Goal: Task Accomplishment & Management: Complete application form

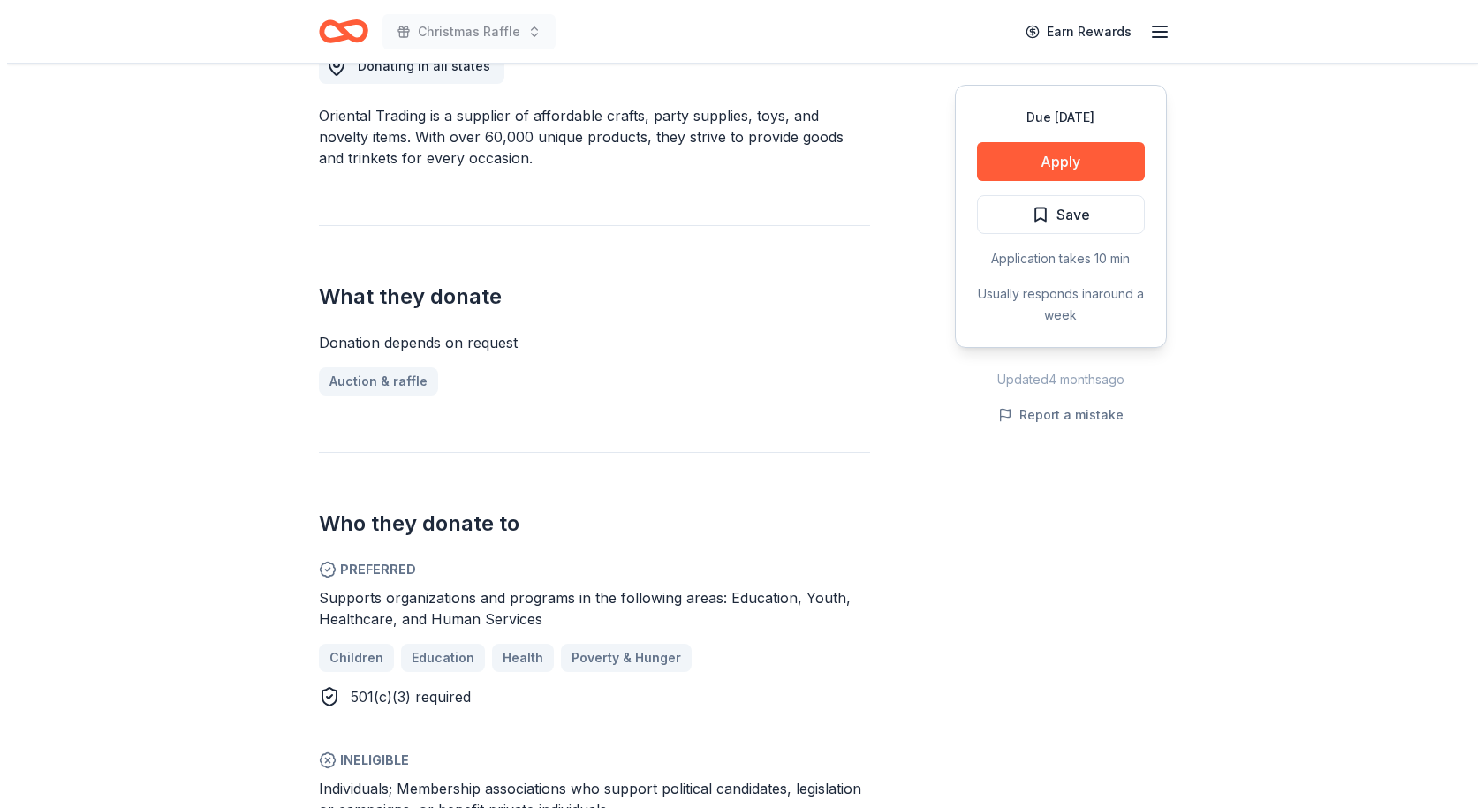
scroll to position [530, 0]
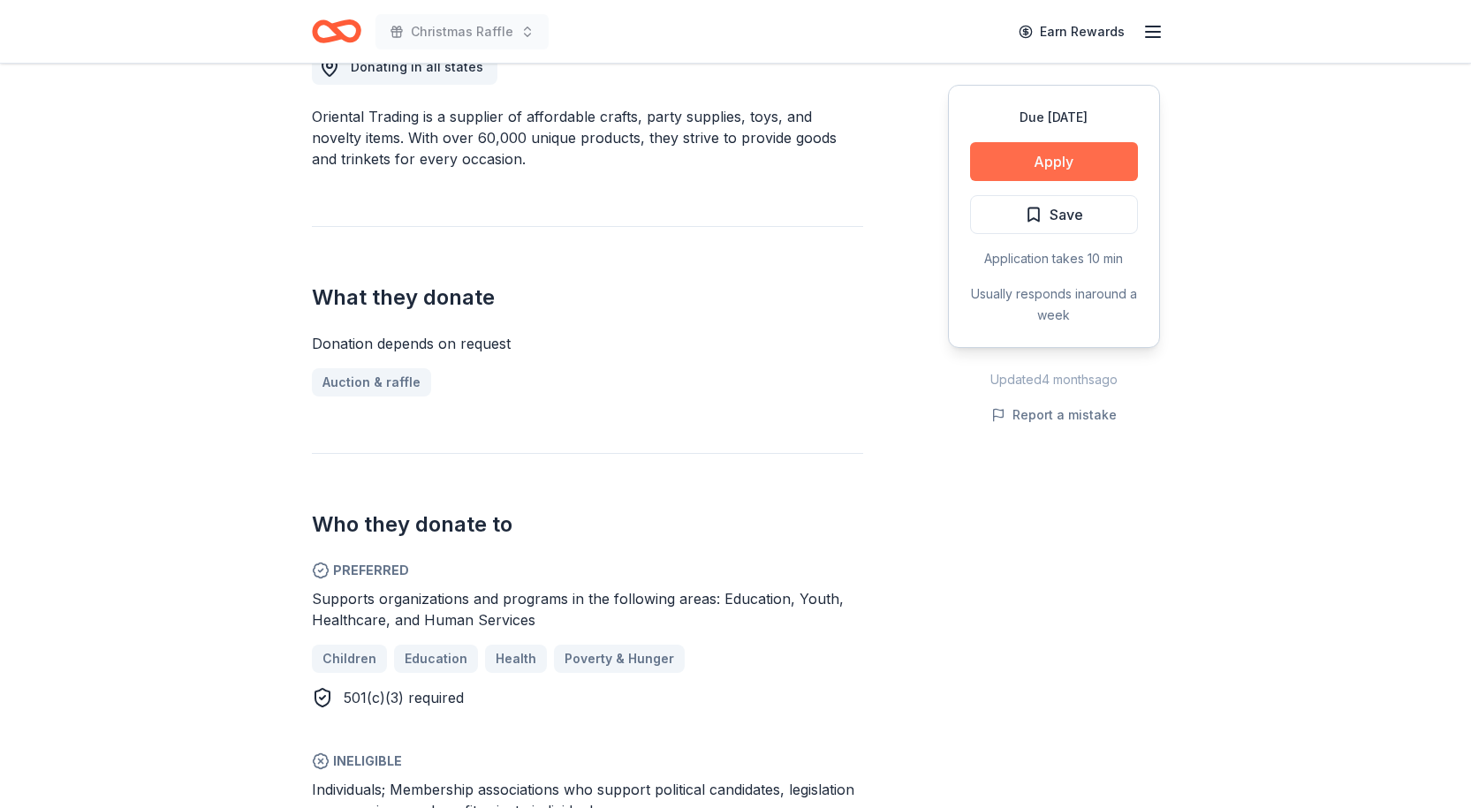
click at [1063, 158] on button "Apply" at bounding box center [1054, 161] width 168 height 39
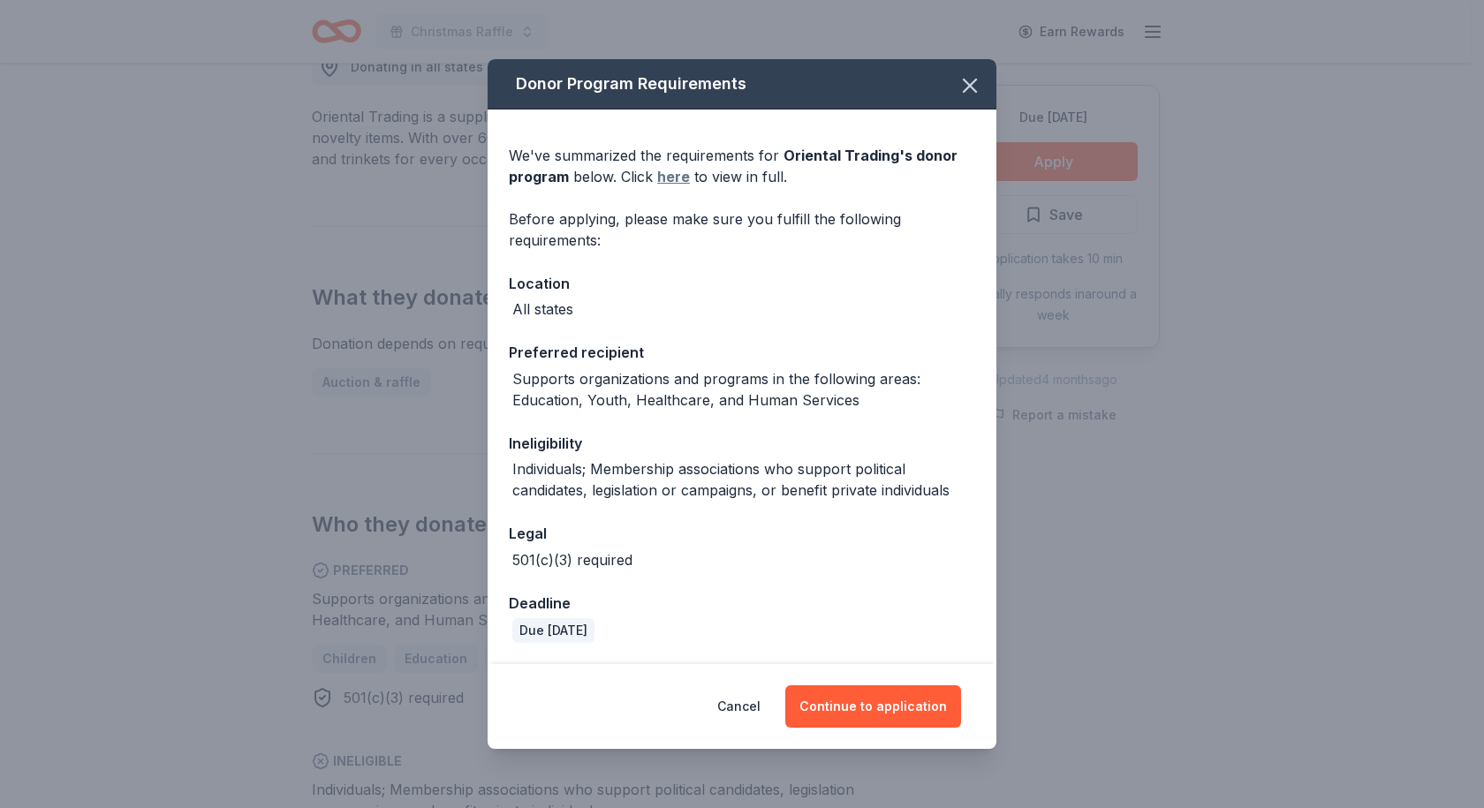
click at [671, 178] on link "here" at bounding box center [673, 176] width 33 height 21
click at [871, 704] on button "Continue to application" at bounding box center [873, 706] width 176 height 42
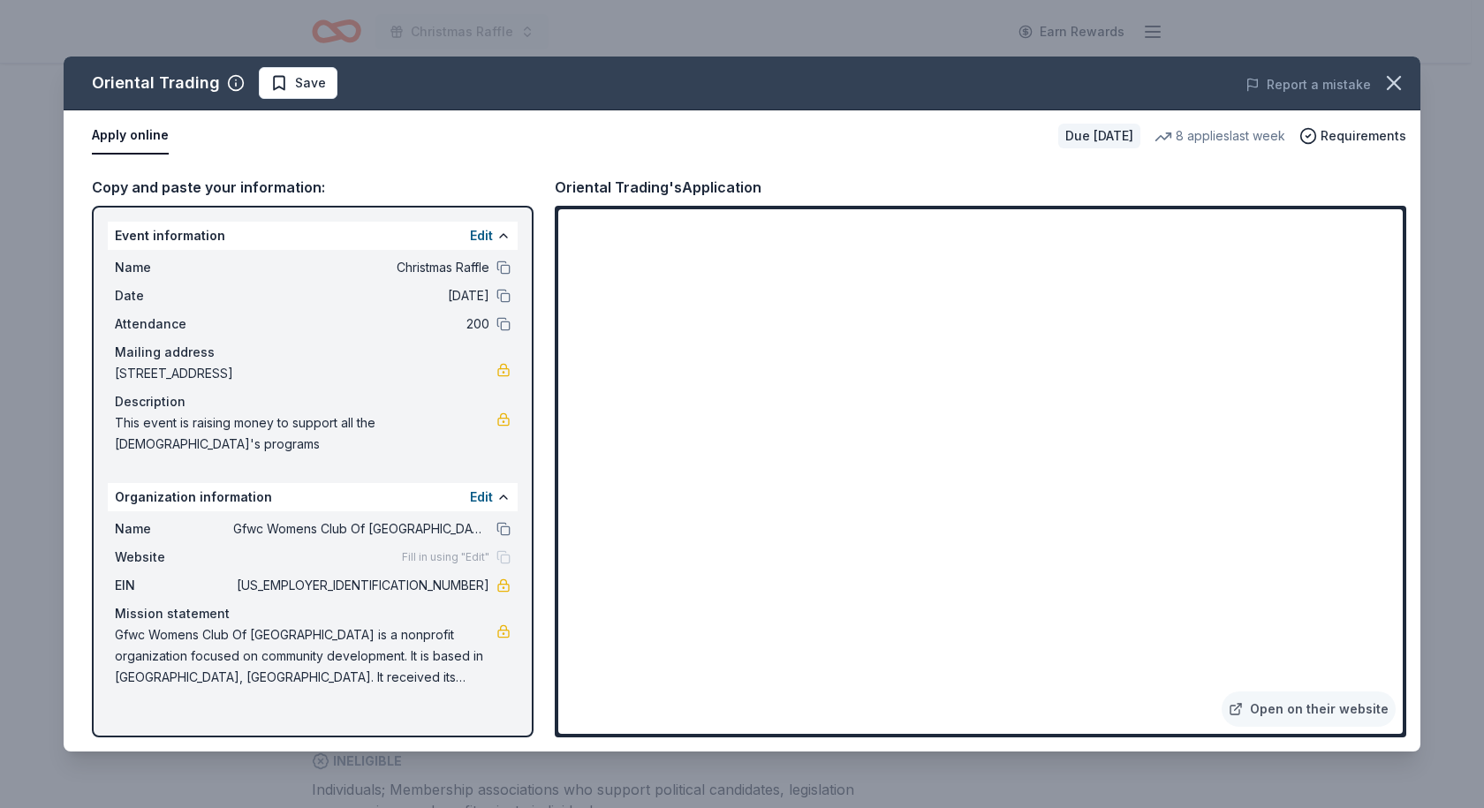
click at [487, 420] on span "This event is raising money to support all the church's programs" at bounding box center [306, 434] width 382 height 42
click at [487, 424] on span "This event is raising money to support all the [DEMOGRAPHIC_DATA]'s programs" at bounding box center [306, 434] width 382 height 42
click at [491, 421] on span "This event is raising money to support all the [DEMOGRAPHIC_DATA]'s programs" at bounding box center [306, 434] width 382 height 42
drag, startPoint x: 485, startPoint y: 420, endPoint x: 111, endPoint y: 414, distance: 373.7
click at [111, 414] on div "Name Christmas Raffle Date 12/06/25 Attendance 200 Mailing address 280 Main Str…" at bounding box center [313, 356] width 410 height 212
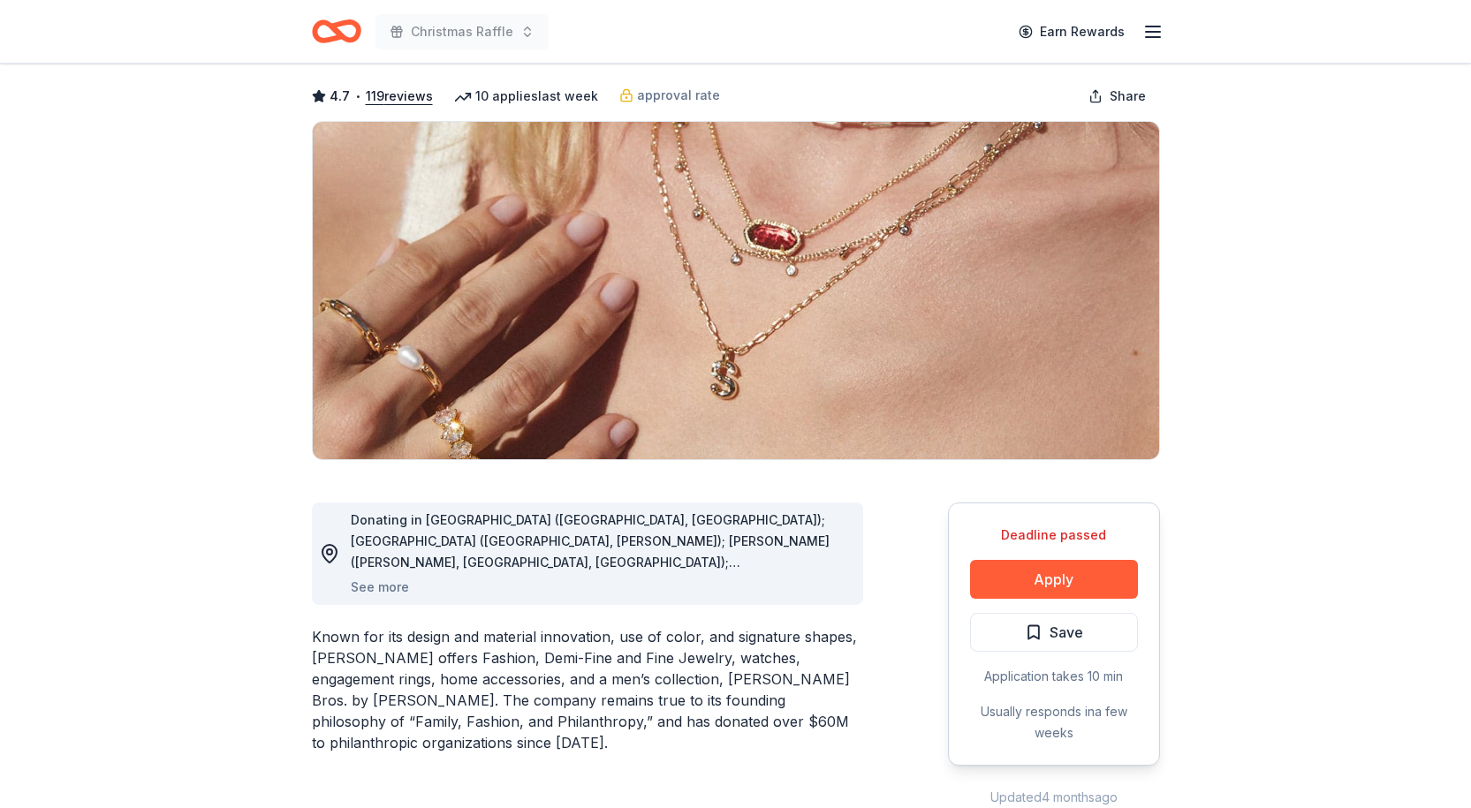
scroll to position [88, 0]
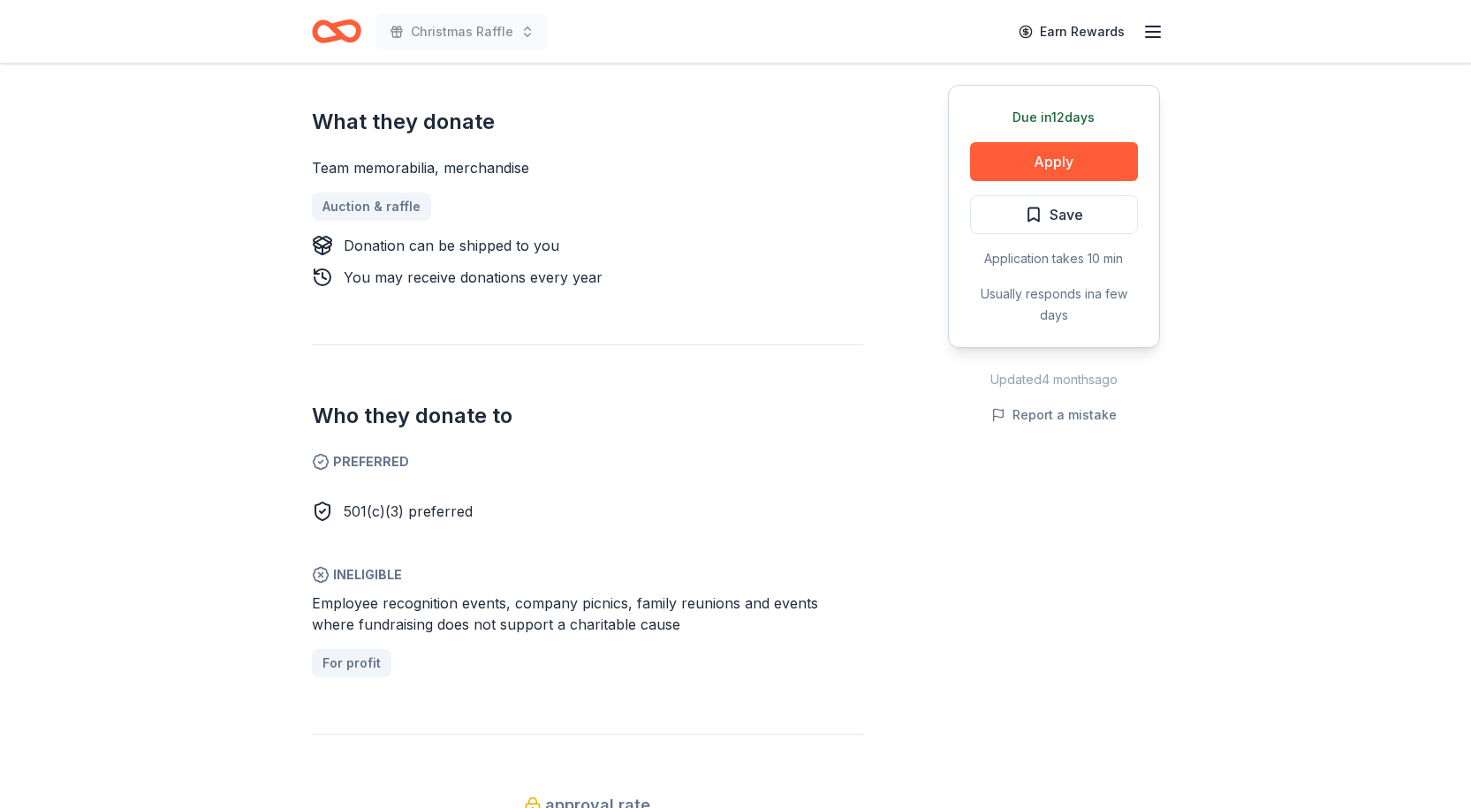
scroll to position [707, 0]
click at [374, 451] on span "Preferred" at bounding box center [587, 461] width 551 height 21
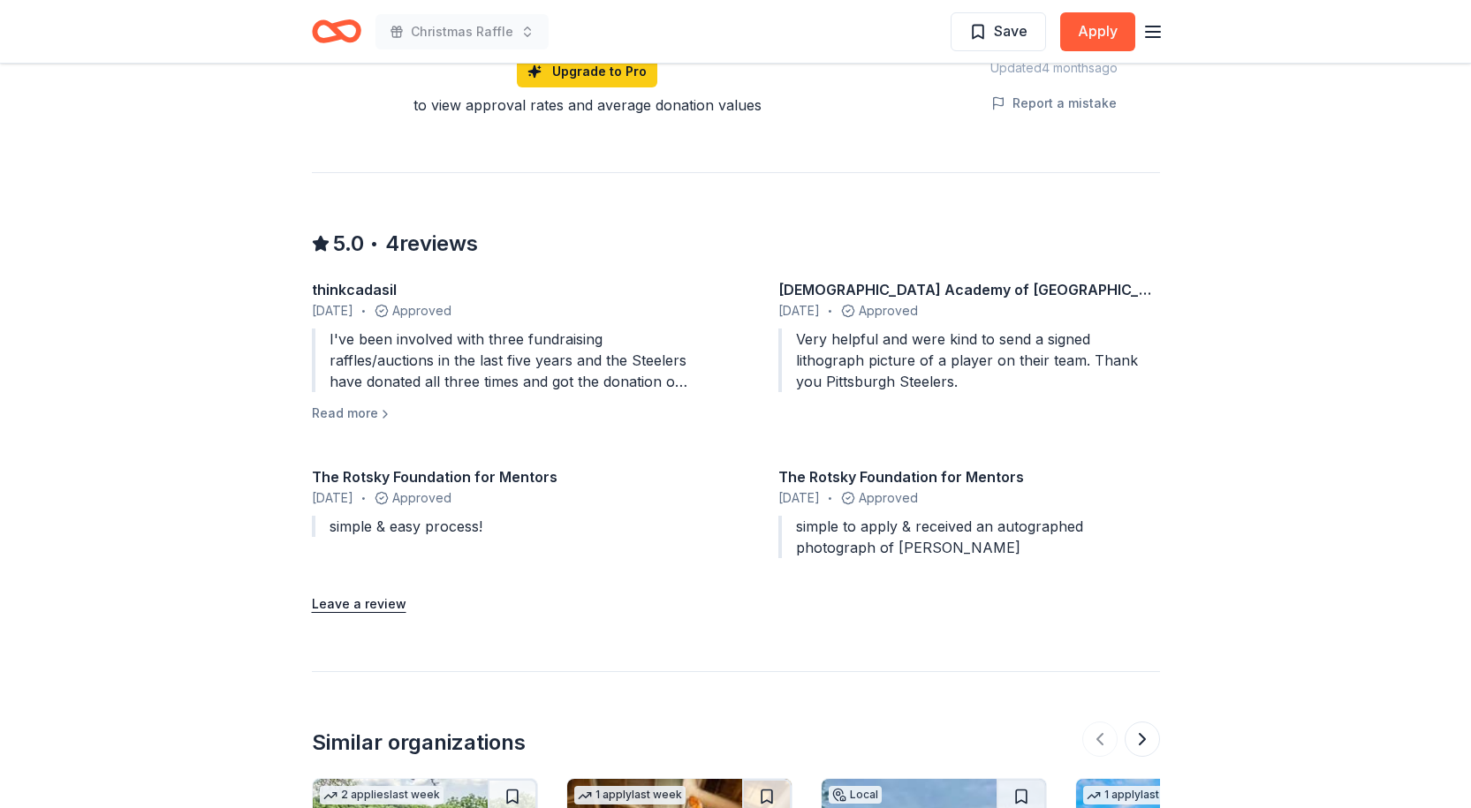
scroll to position [1048, 0]
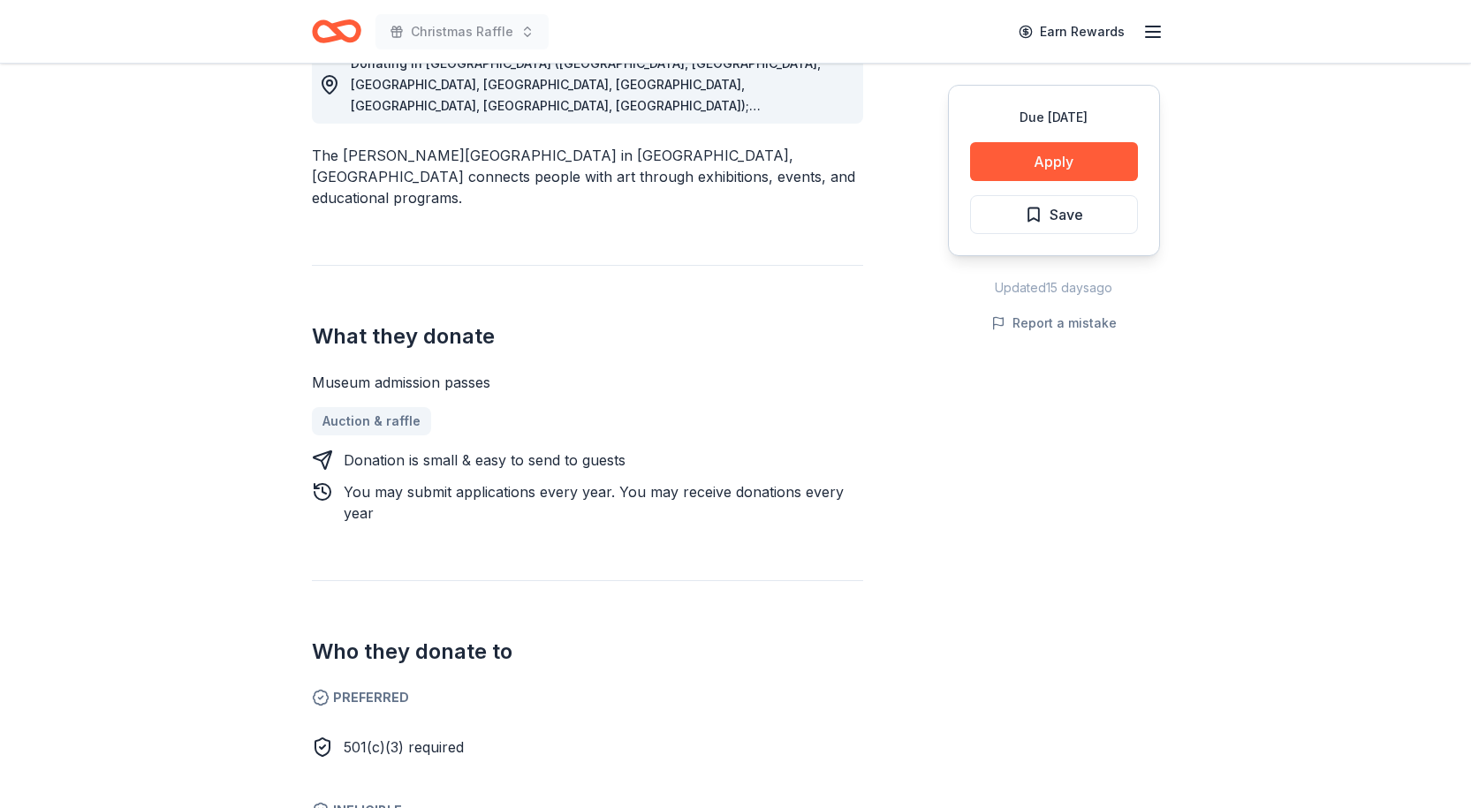
scroll to position [530, 0]
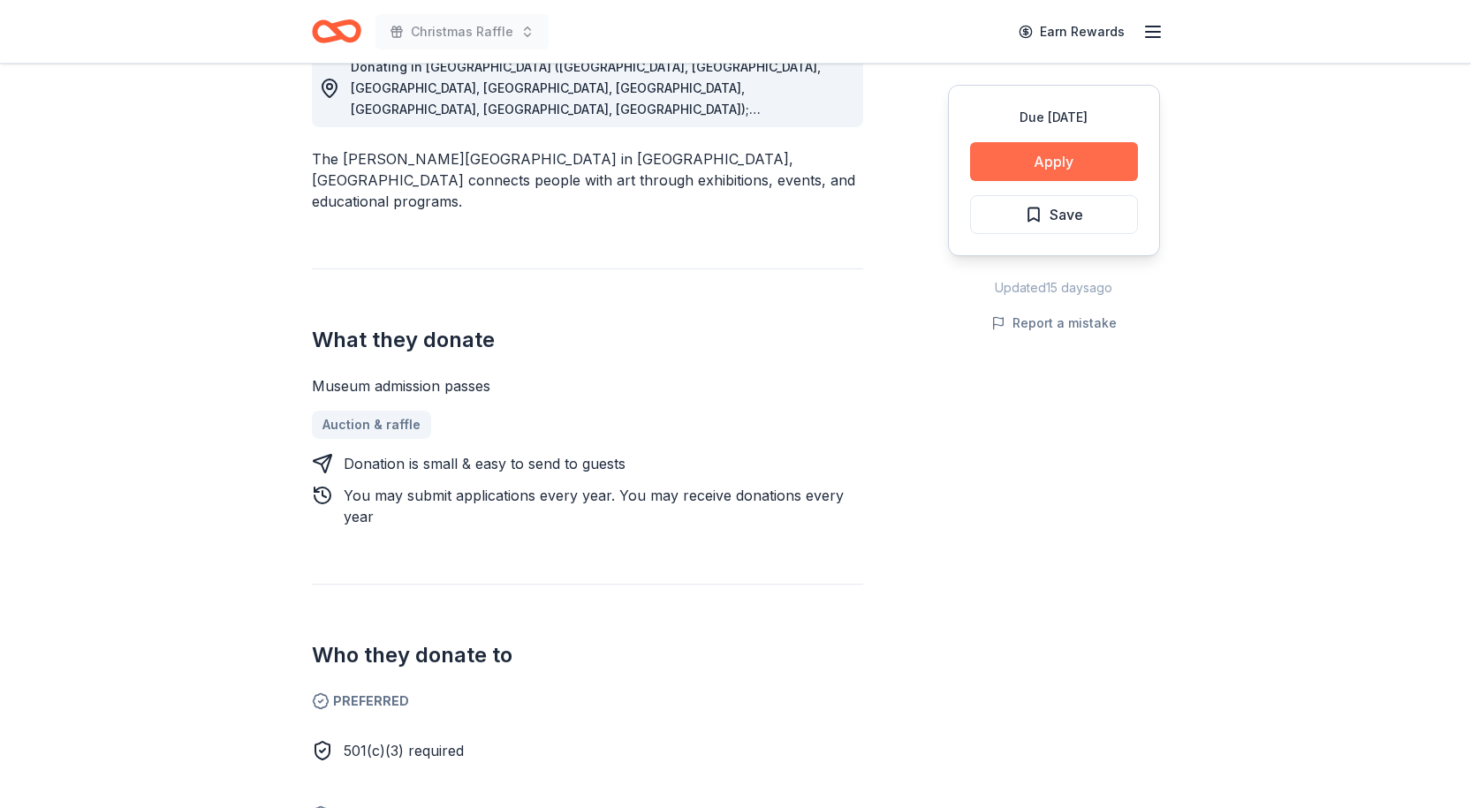
click at [1056, 166] on button "Apply" at bounding box center [1054, 161] width 168 height 39
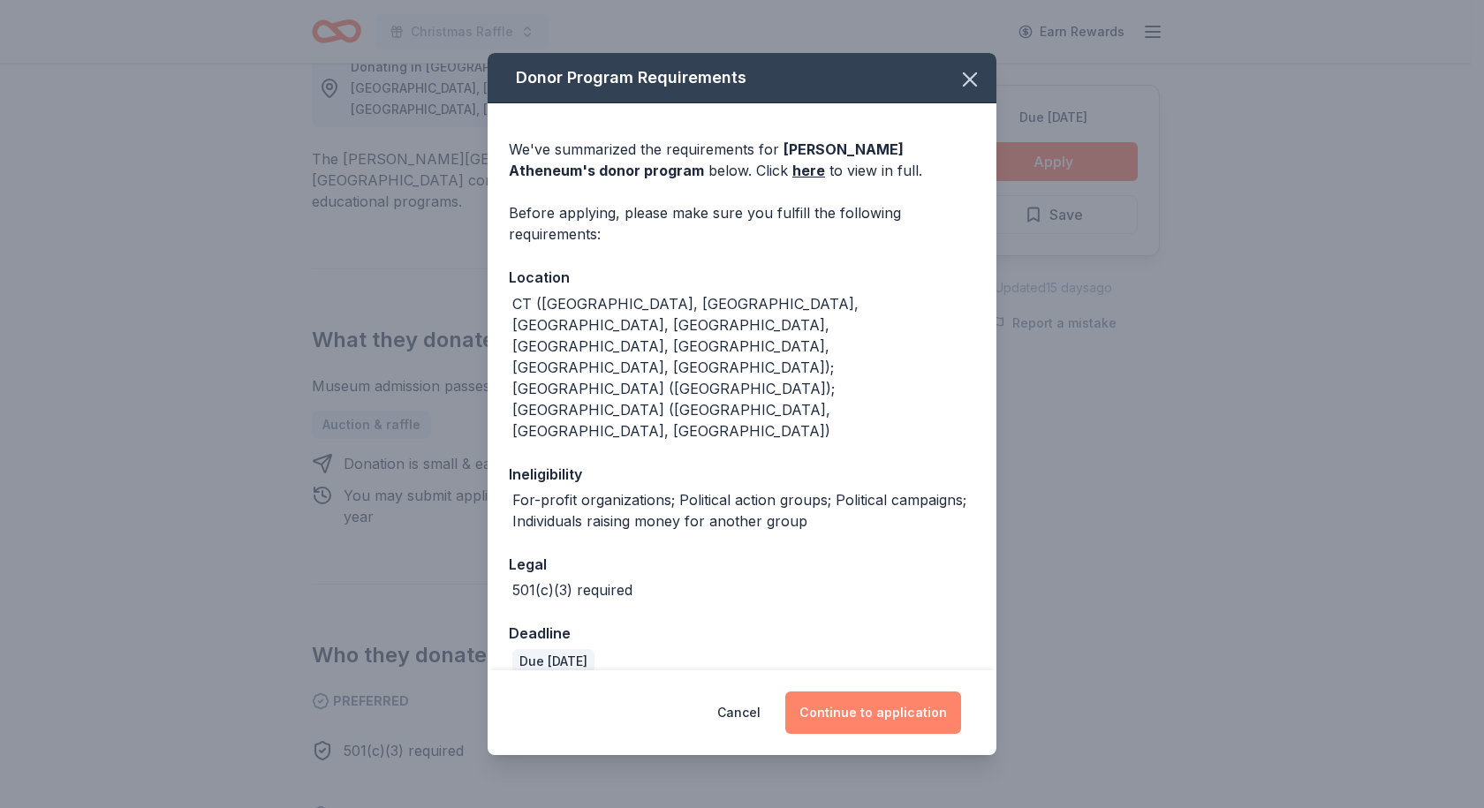
click at [911, 707] on button "Continue to application" at bounding box center [873, 713] width 176 height 42
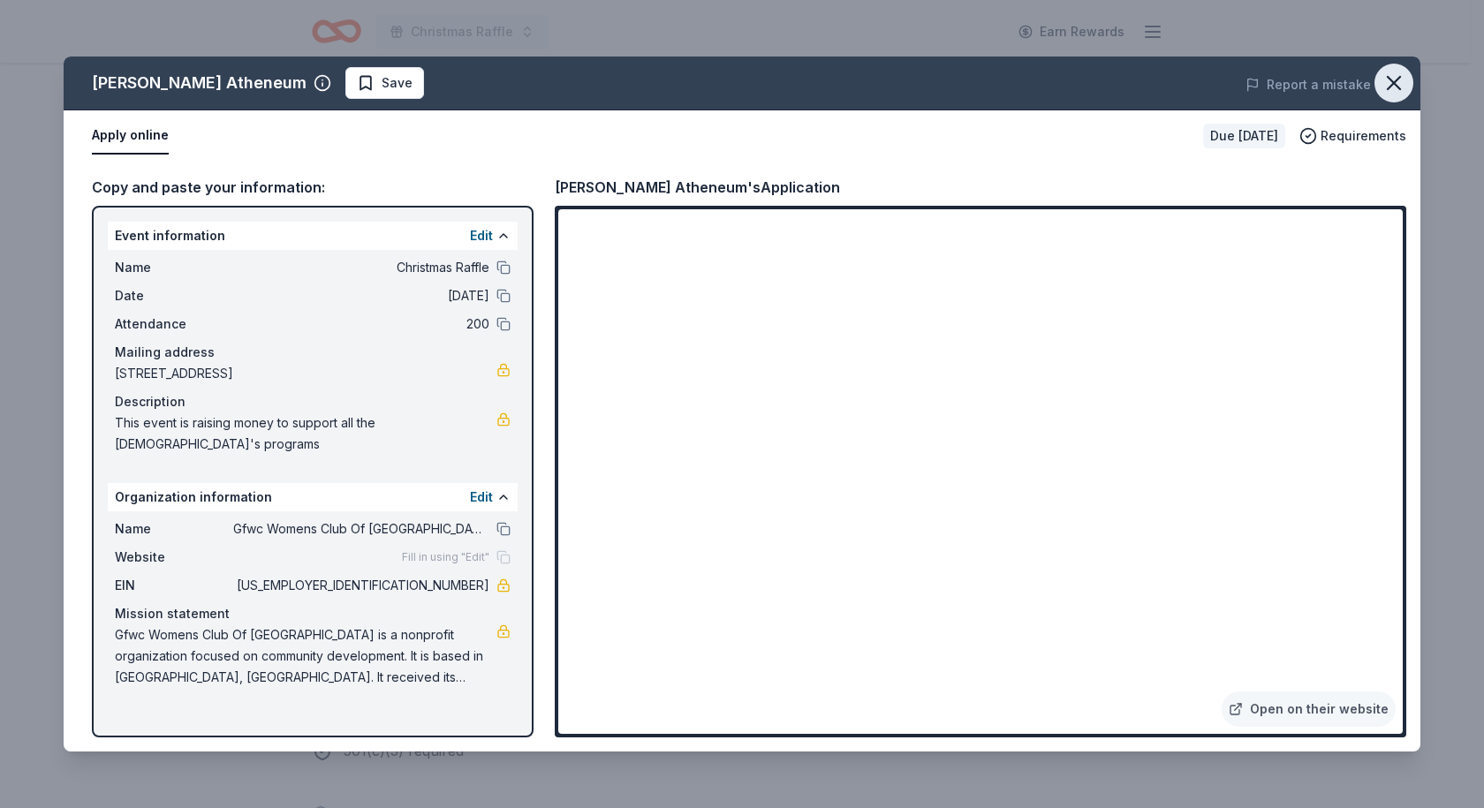
click at [1392, 80] on icon "button" at bounding box center [1394, 83] width 25 height 25
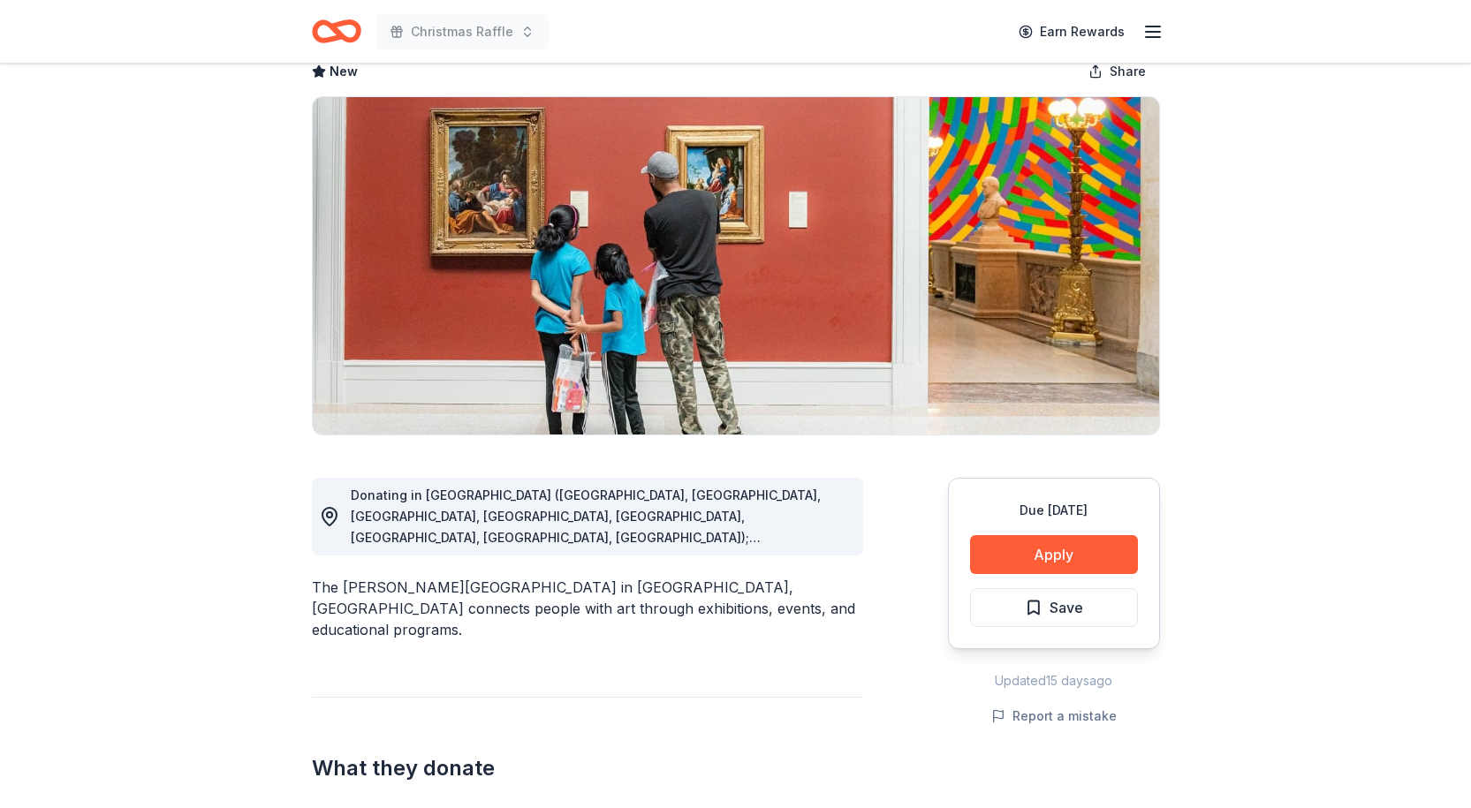
scroll to position [0, 0]
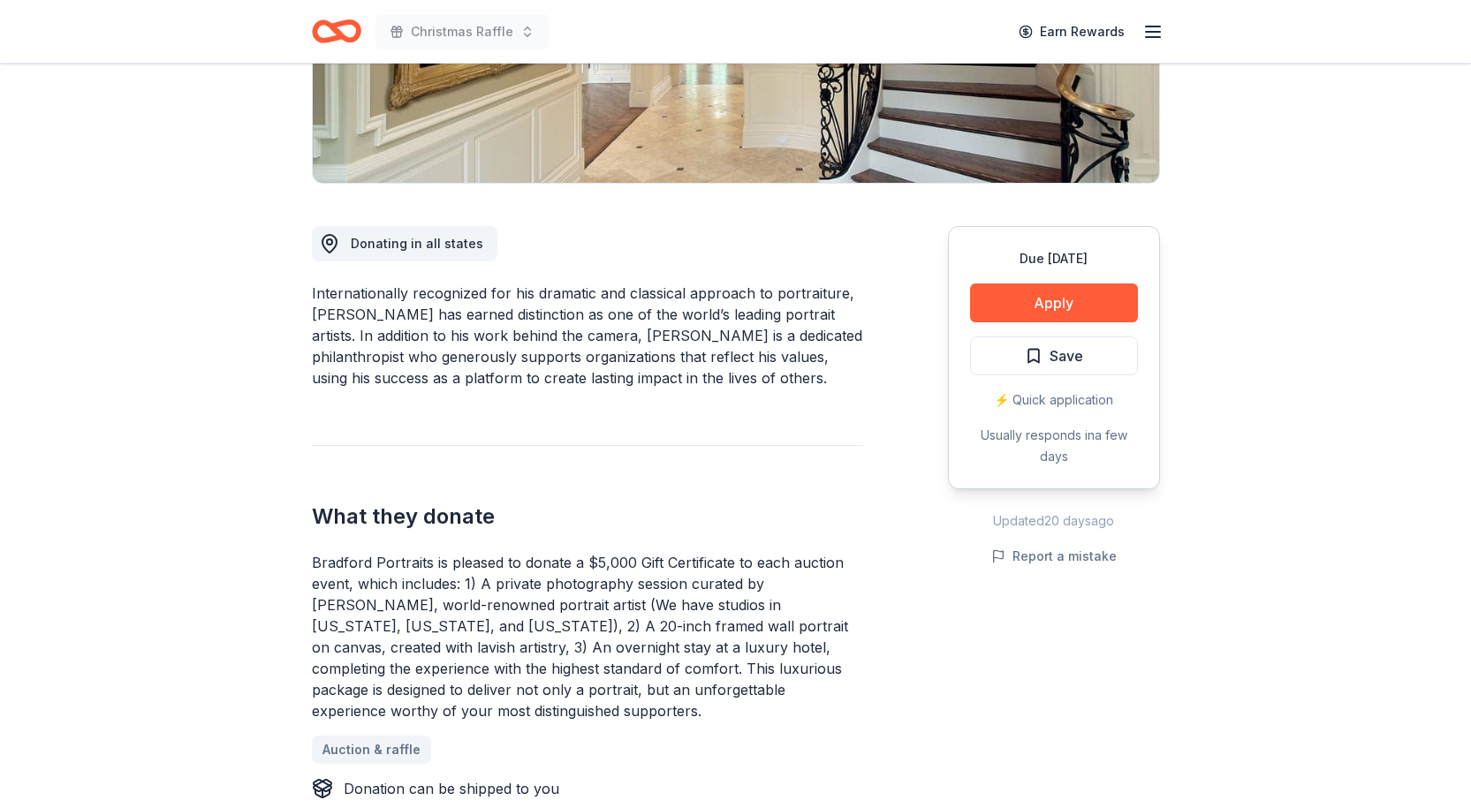
scroll to position [442, 0]
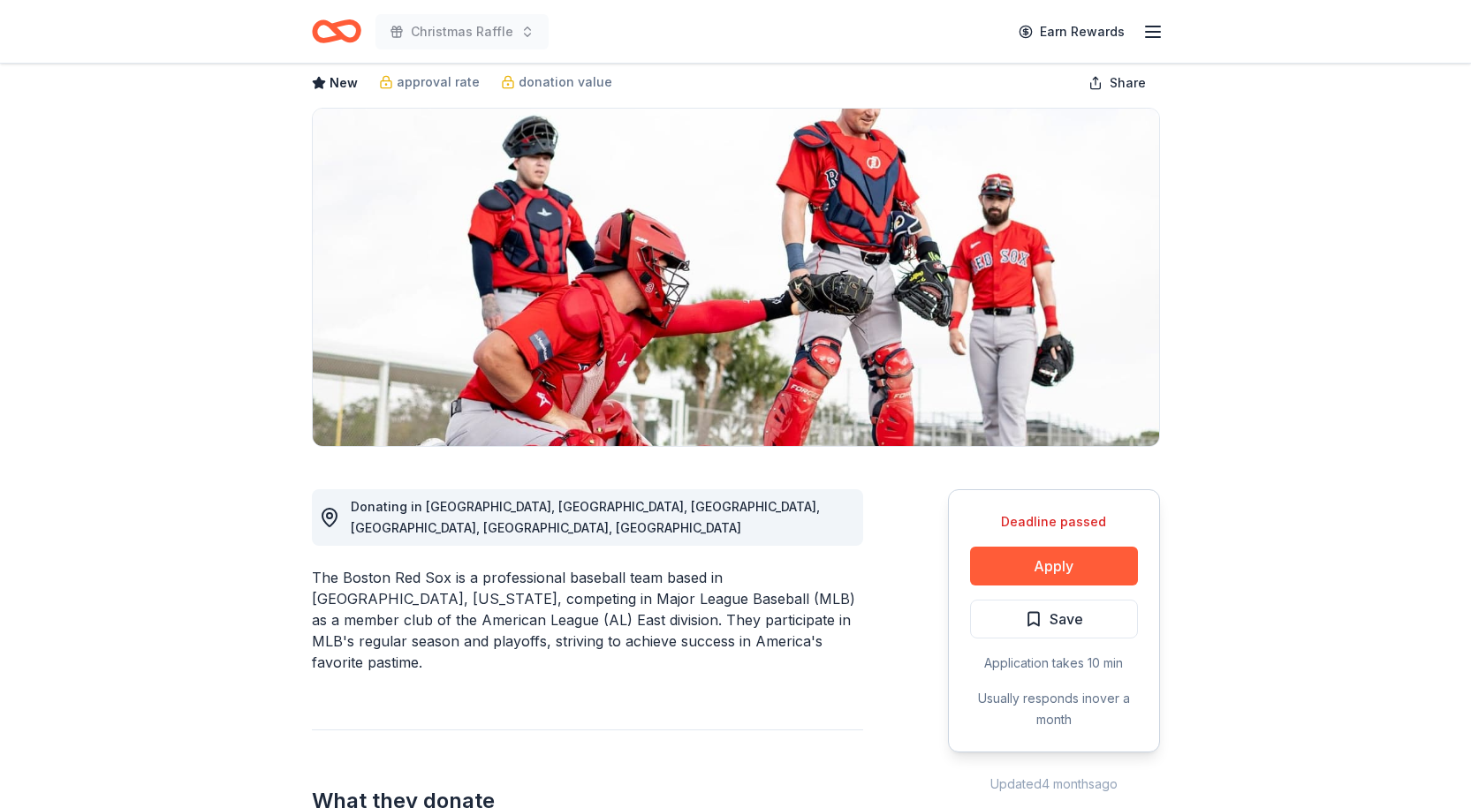
scroll to position [88, 0]
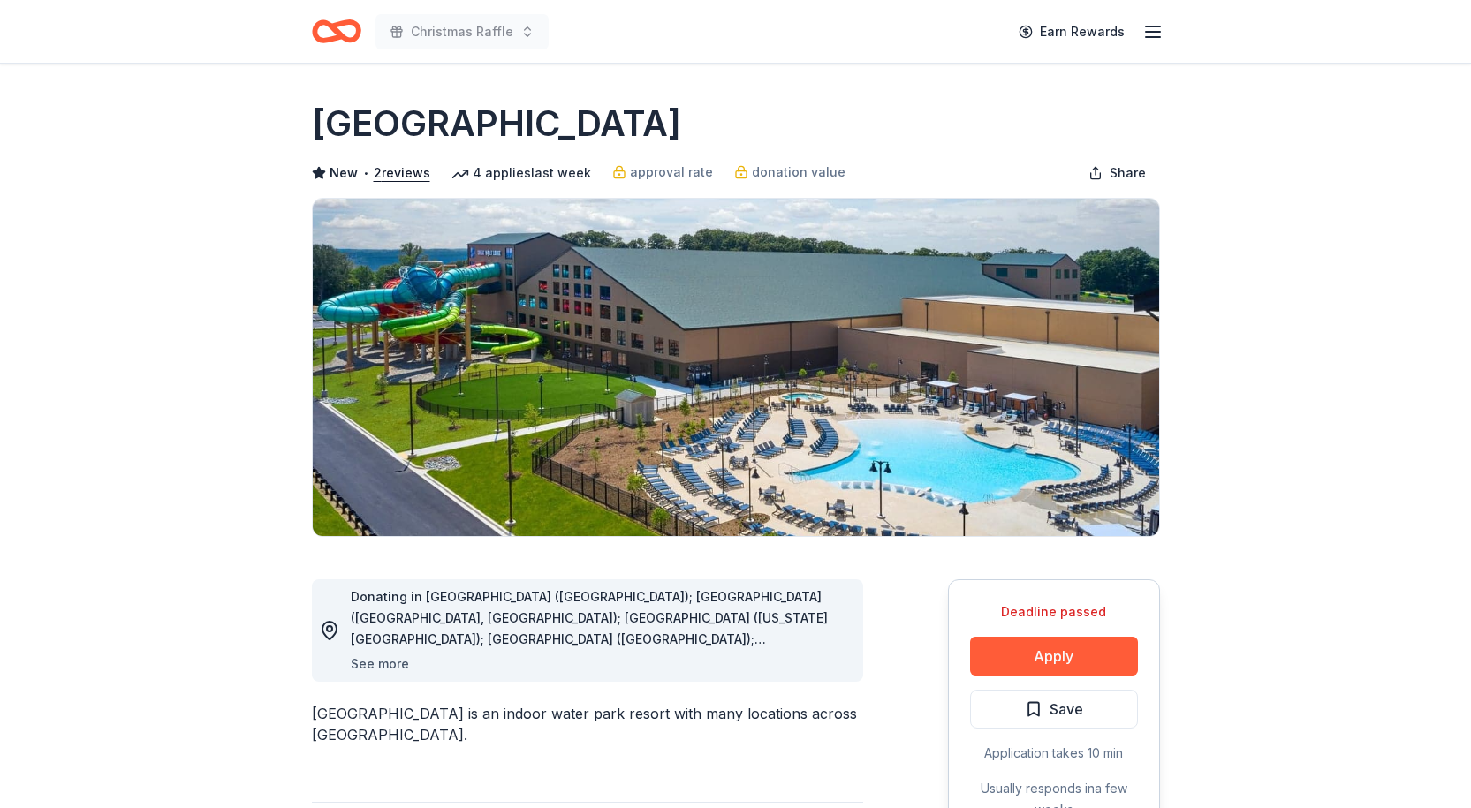
click at [360, 665] on button "See more" at bounding box center [380, 664] width 58 height 21
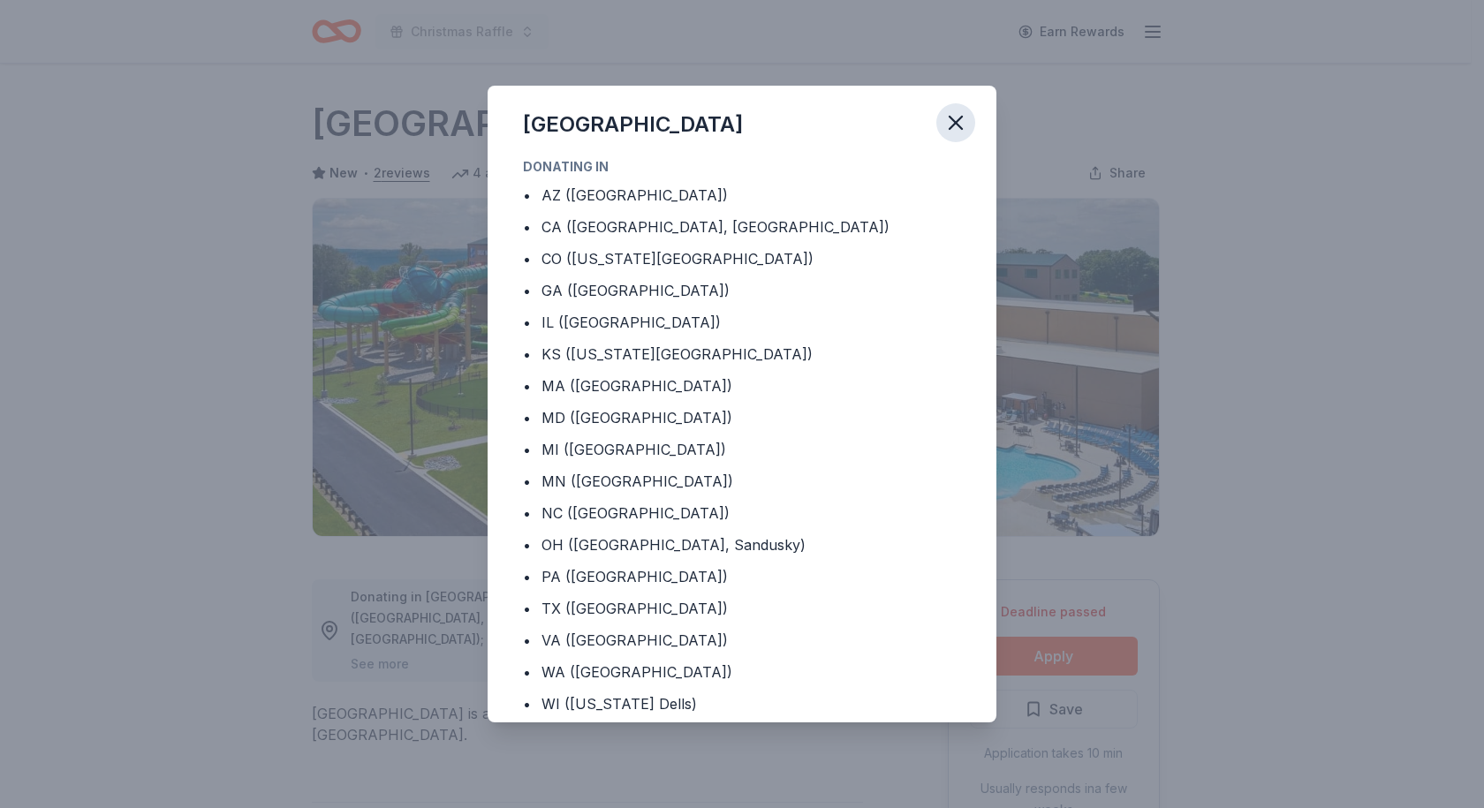
click at [955, 123] on icon "button" at bounding box center [956, 123] width 12 height 12
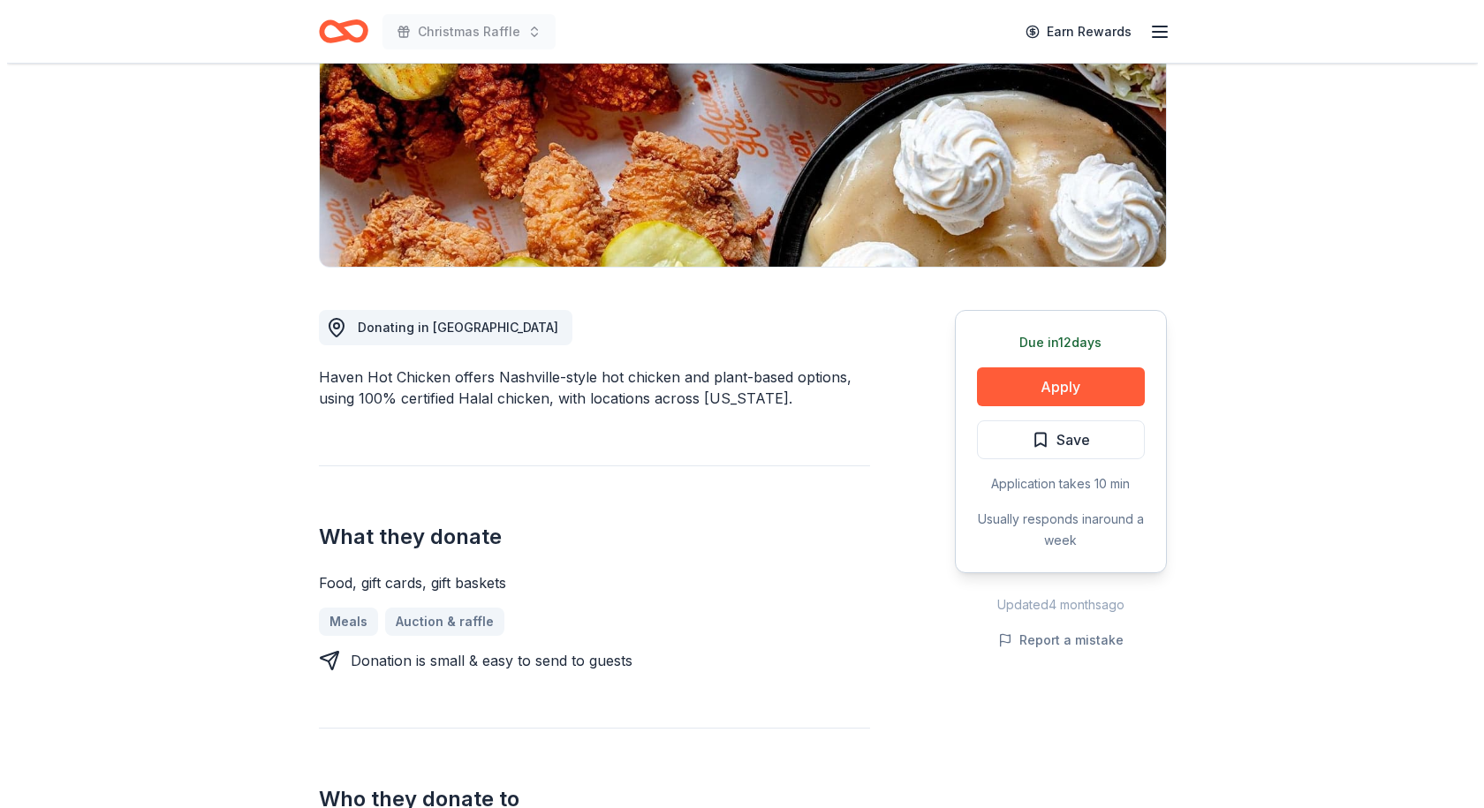
scroll to position [265, 0]
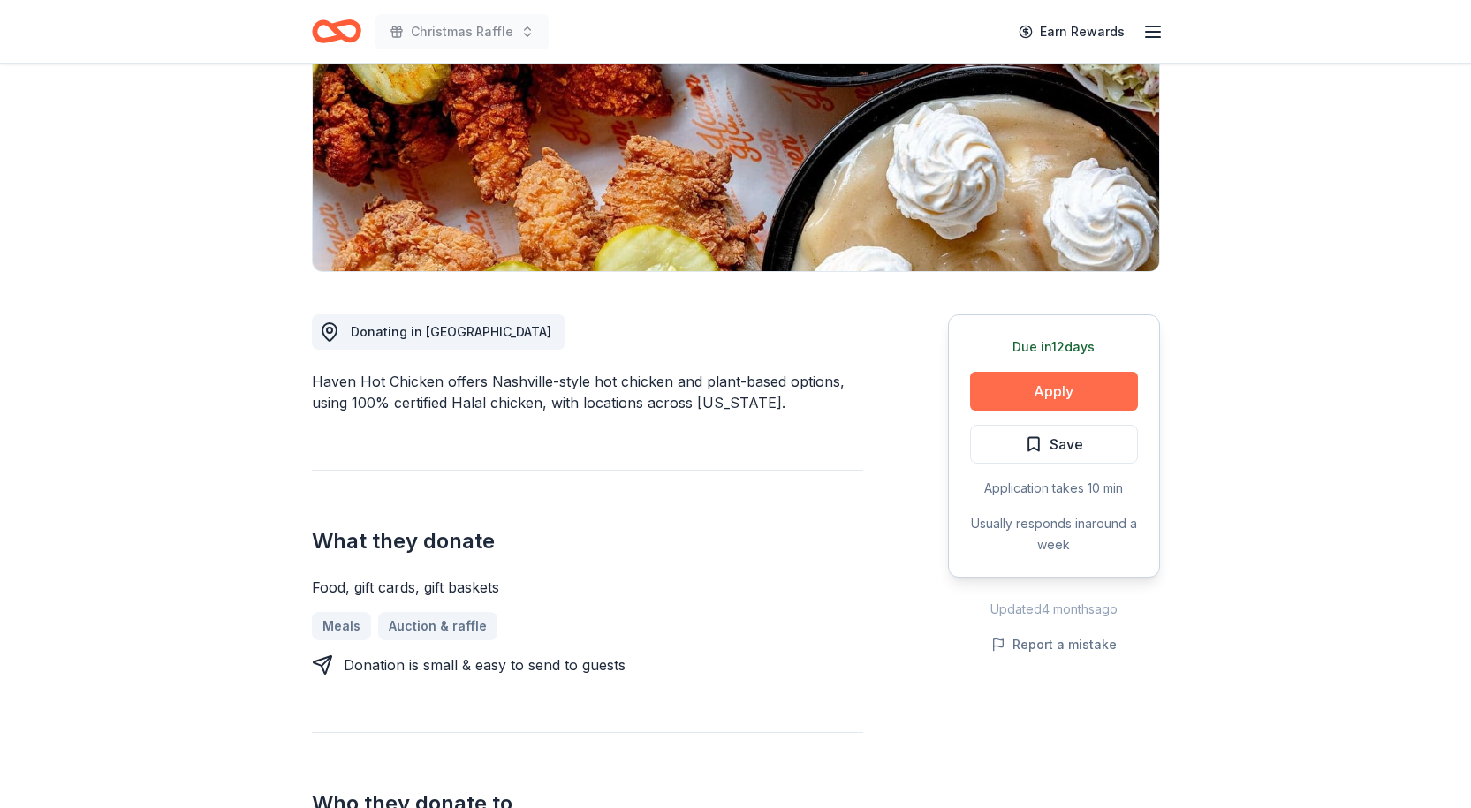
click at [1071, 392] on button "Apply" at bounding box center [1054, 391] width 168 height 39
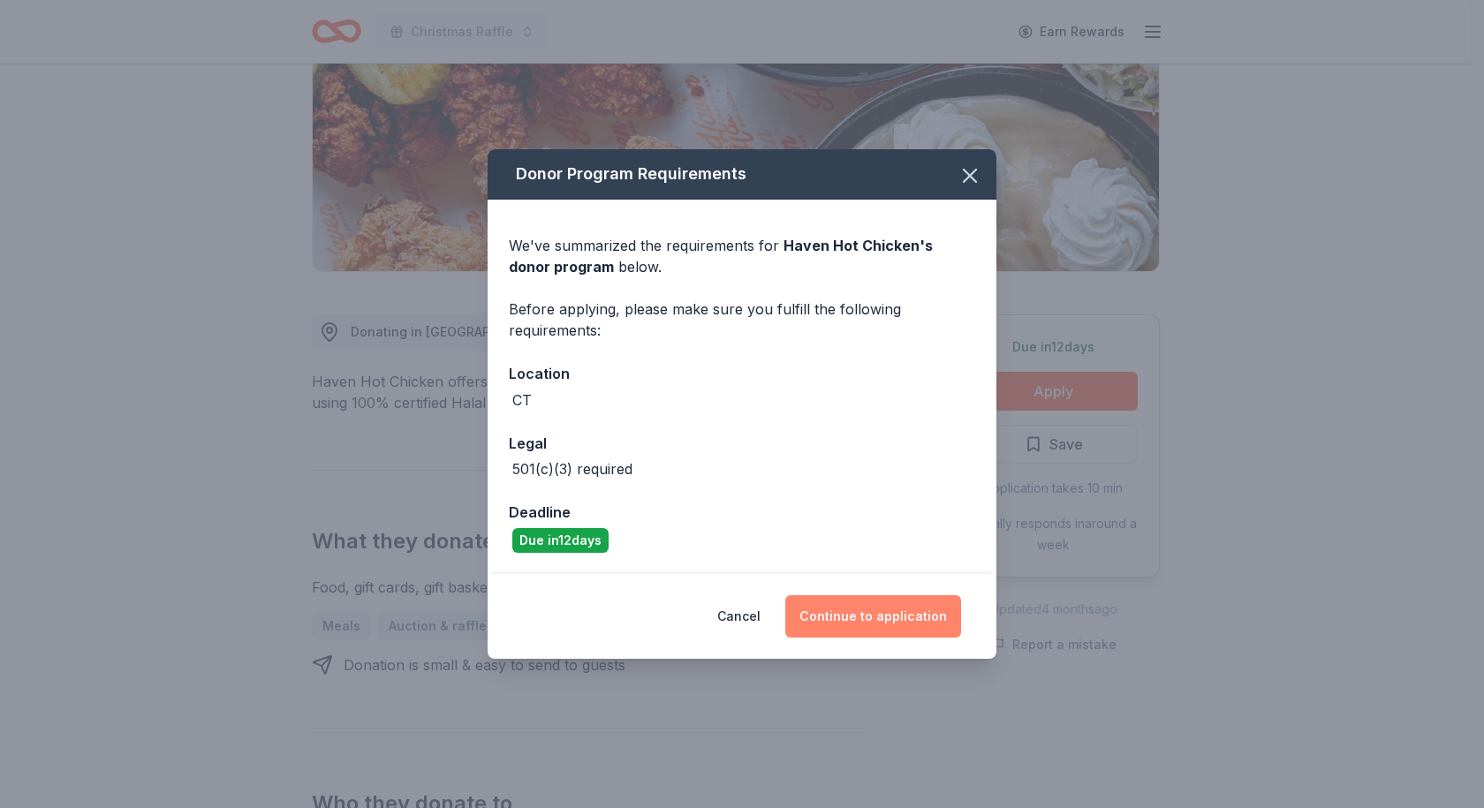
click at [885, 621] on button "Continue to application" at bounding box center [873, 616] width 176 height 42
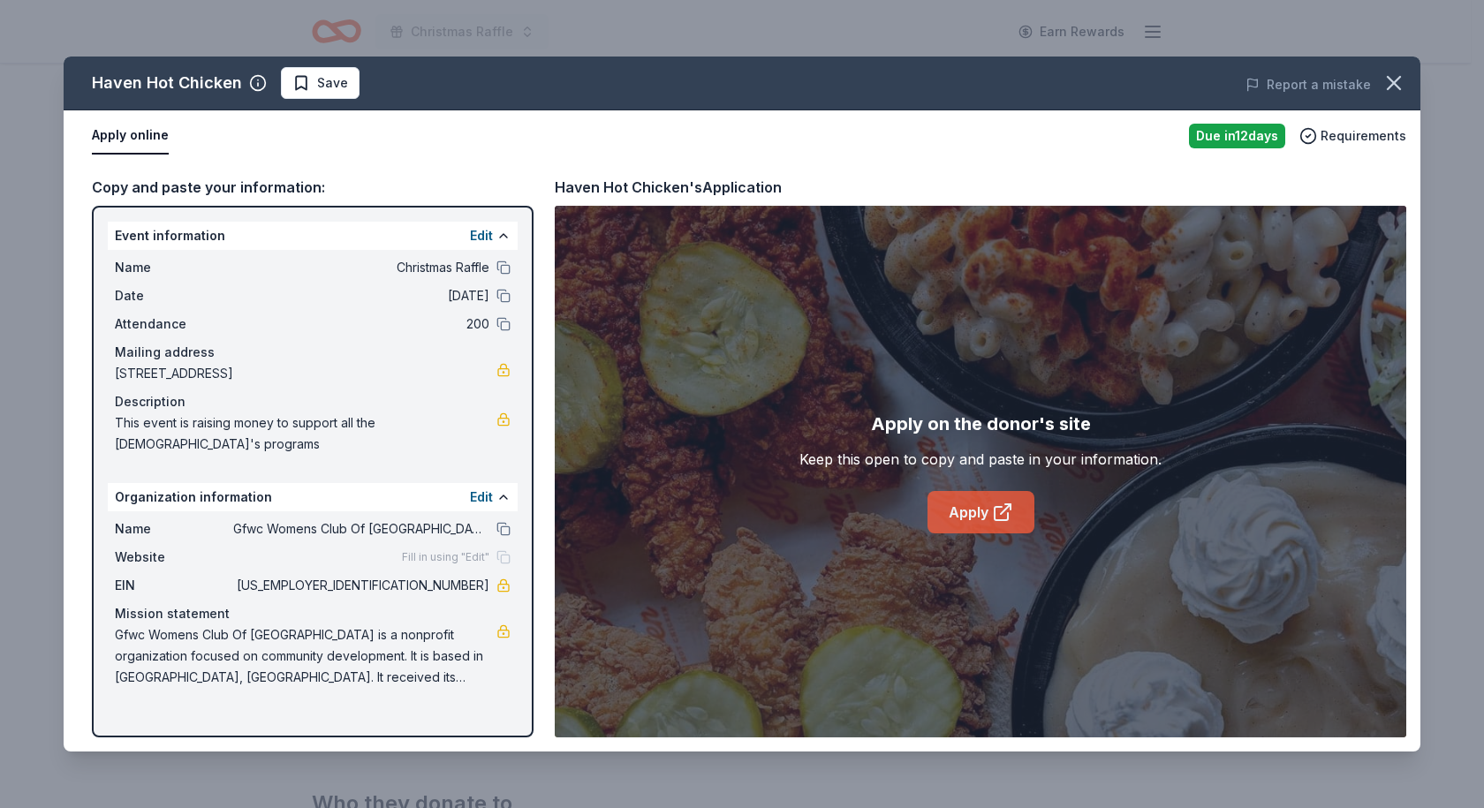
click at [988, 513] on link "Apply" at bounding box center [981, 512] width 107 height 42
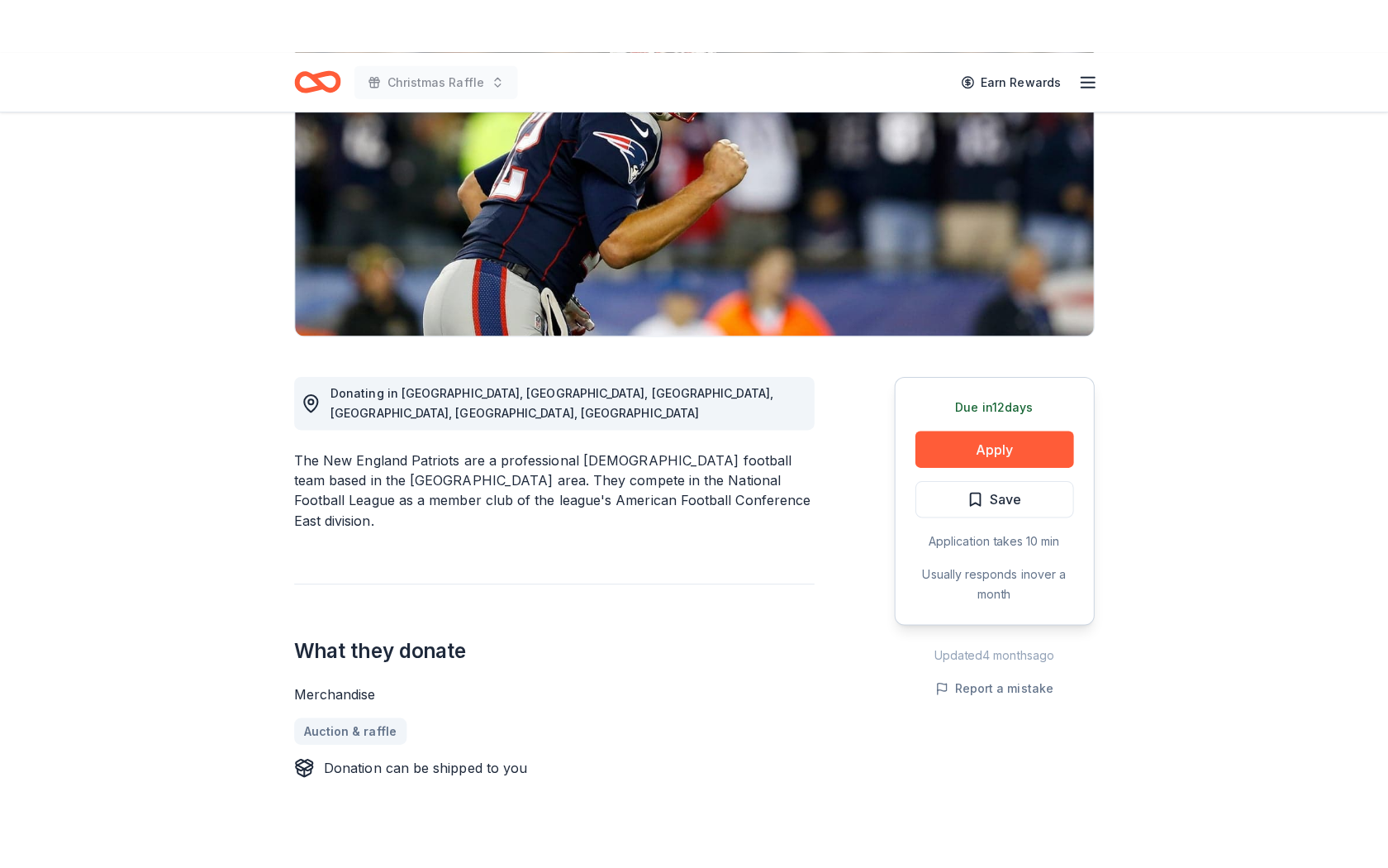
scroll to position [248, 0]
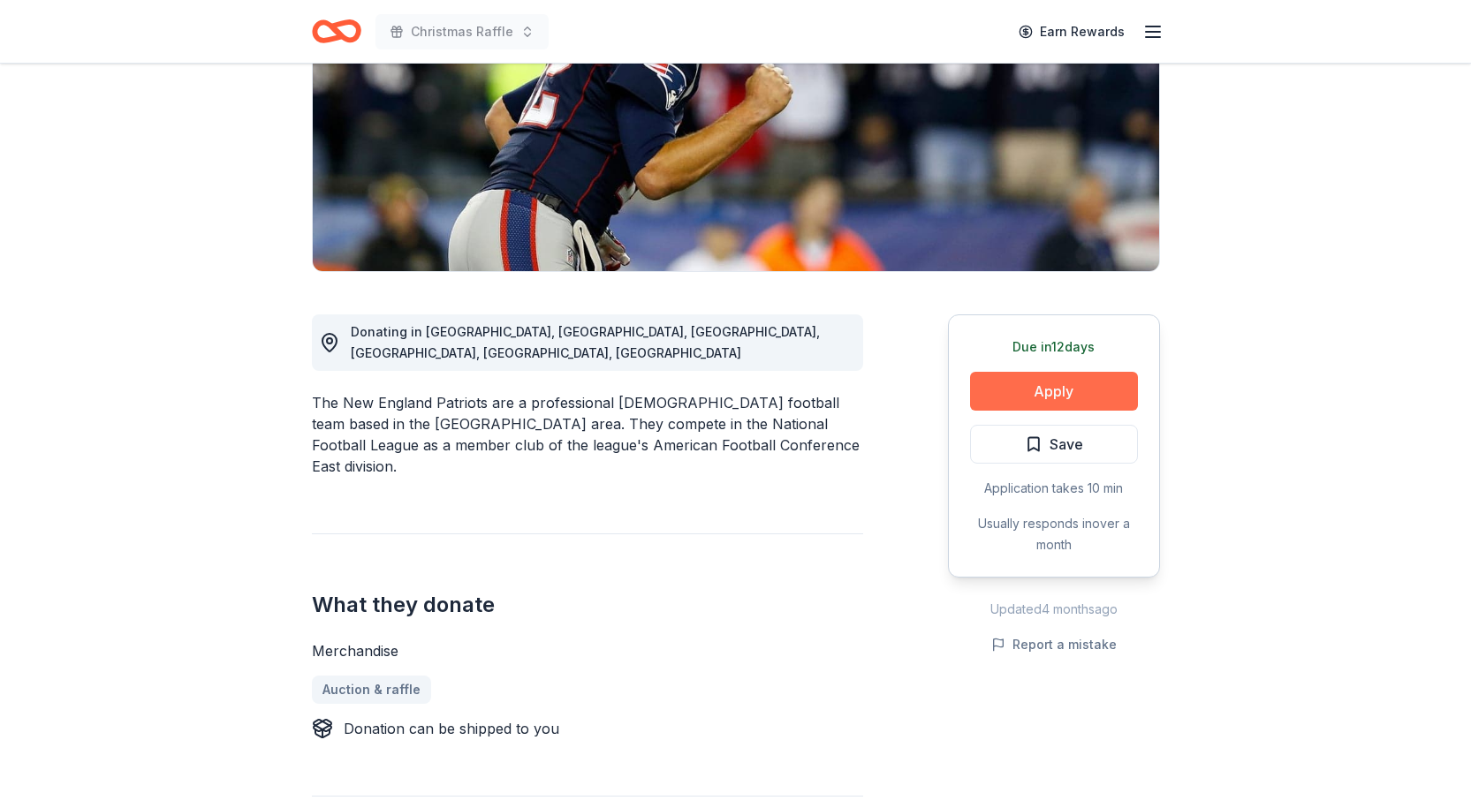
click at [1068, 385] on button "Apply" at bounding box center [1054, 391] width 168 height 39
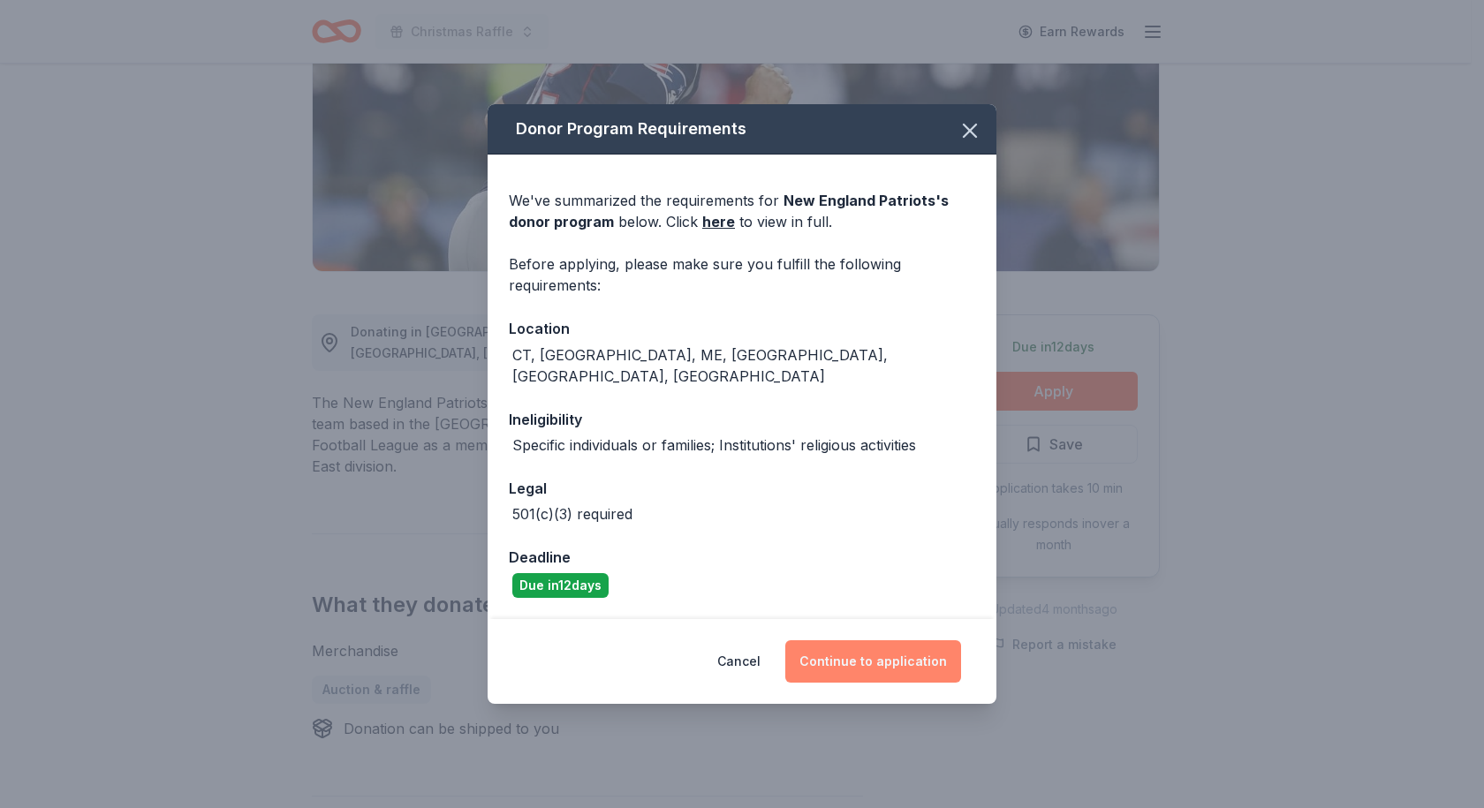
click at [882, 655] on button "Continue to application" at bounding box center [873, 661] width 176 height 42
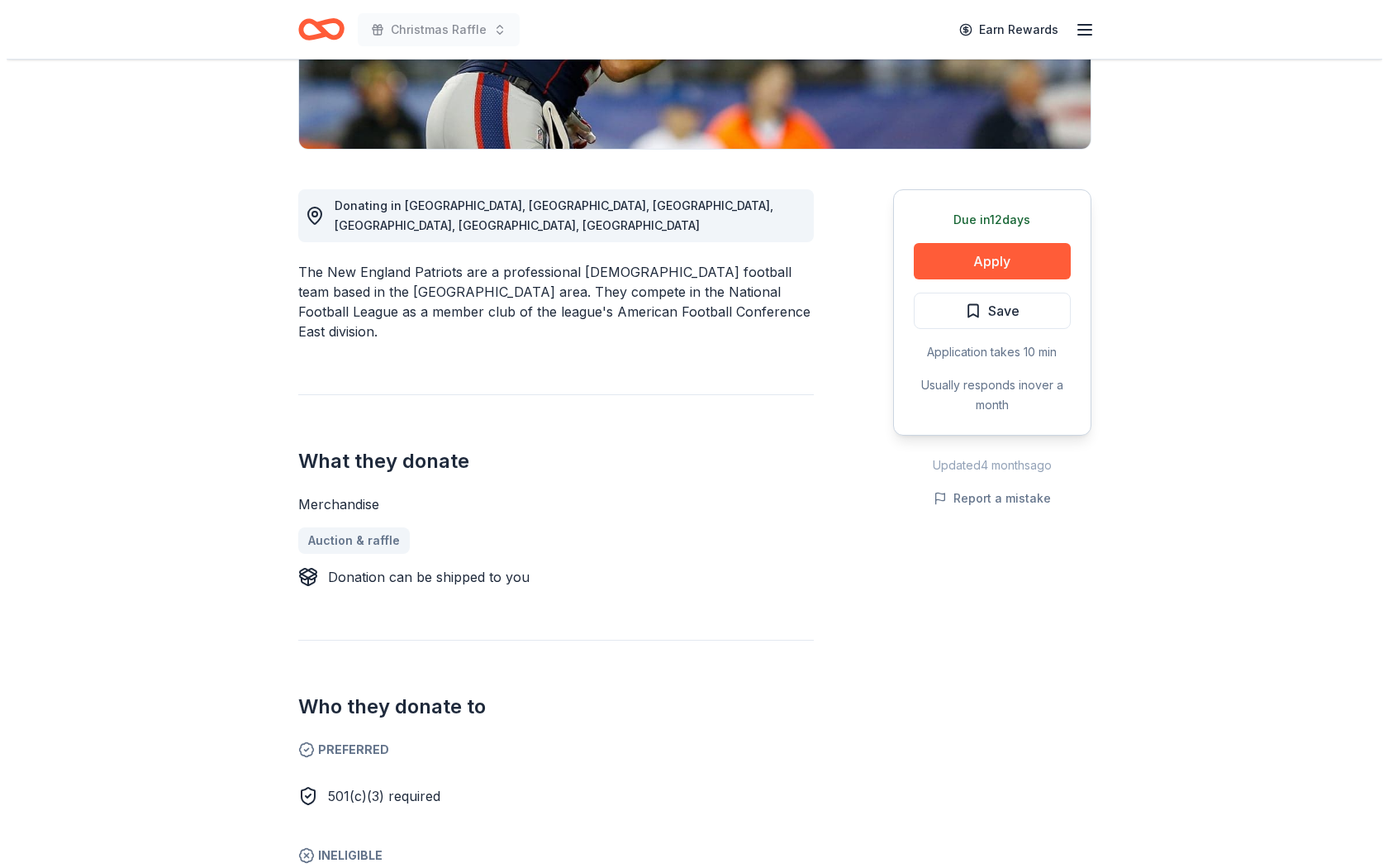
scroll to position [330, 0]
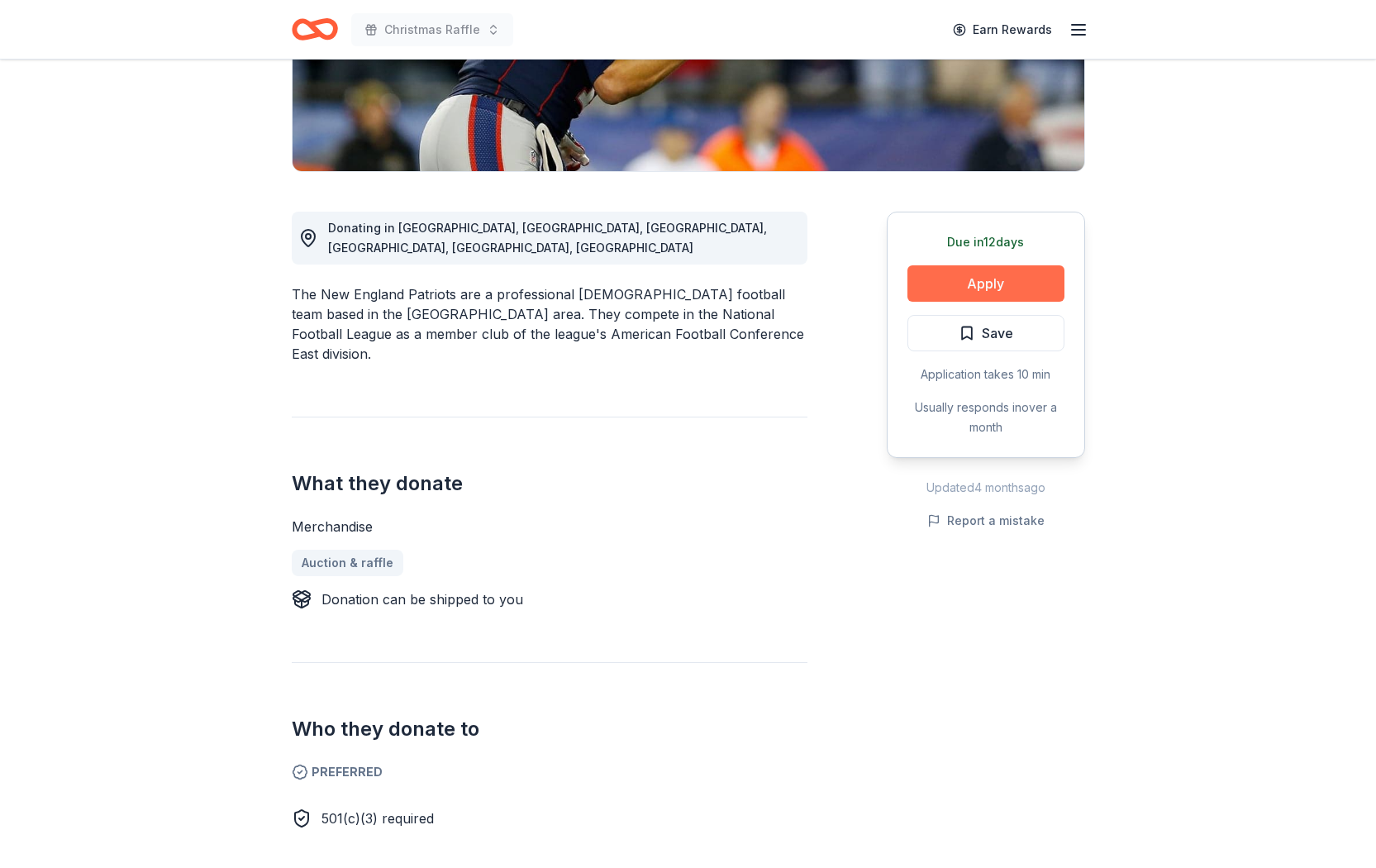
click at [997, 279] on button "Apply" at bounding box center [986, 283] width 157 height 36
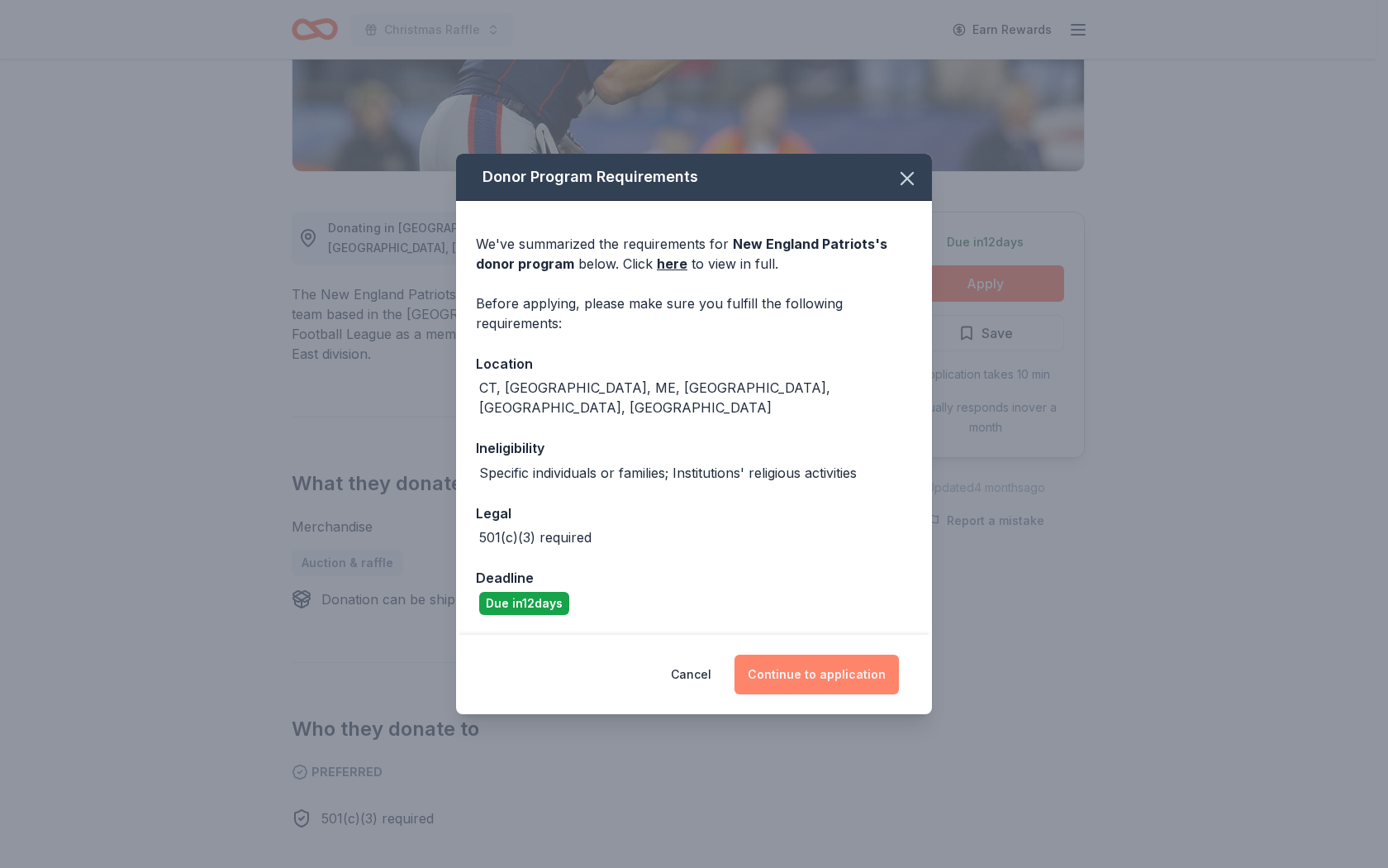
click at [868, 657] on button "Continue to application" at bounding box center [817, 674] width 165 height 39
